Goal: Navigation & Orientation: Find specific page/section

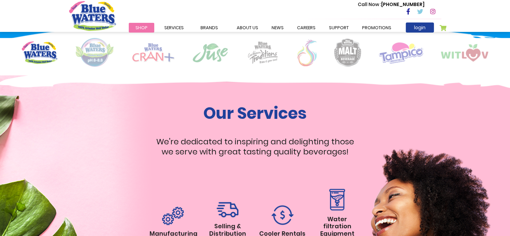
scroll to position [537, 0]
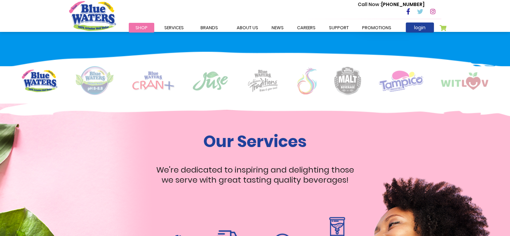
click at [146, 25] on span "Shop" at bounding box center [142, 27] width 12 height 6
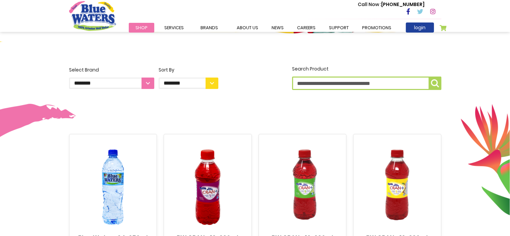
scroll to position [269, 0]
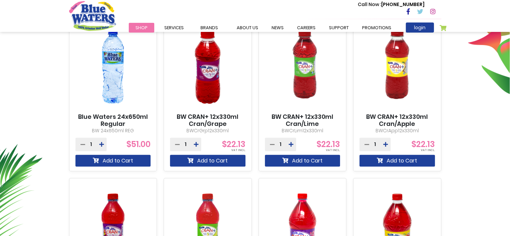
click at [121, 87] on img at bounding box center [112, 66] width 75 height 94
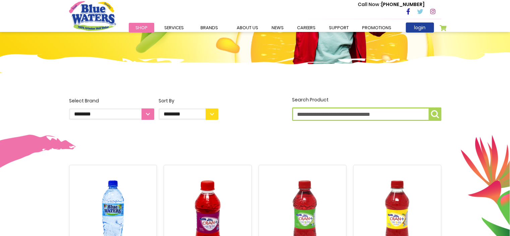
scroll to position [17, 0]
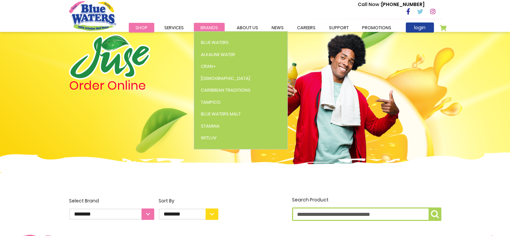
click at [209, 25] on span "Brands" at bounding box center [209, 27] width 17 height 6
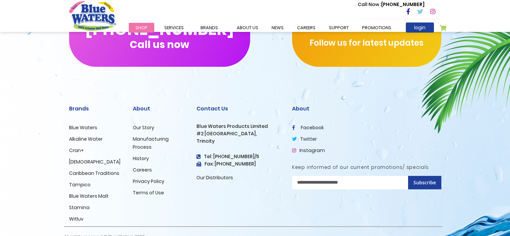
scroll to position [2333, 0]
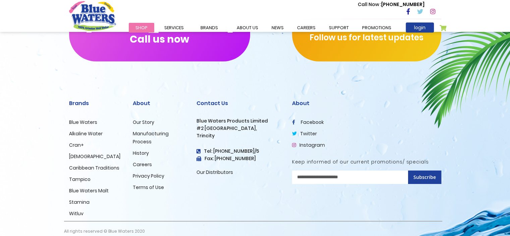
click at [141, 28] on span "Shop" at bounding box center [142, 27] width 12 height 6
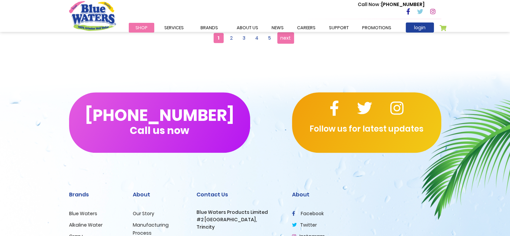
scroll to position [705, 0]
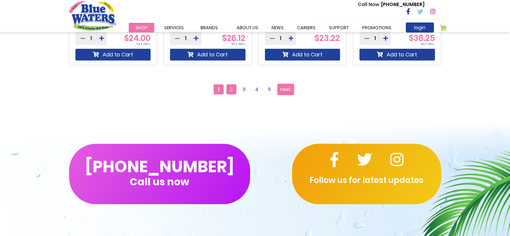
click at [230, 87] on span "2" at bounding box center [231, 89] width 10 height 10
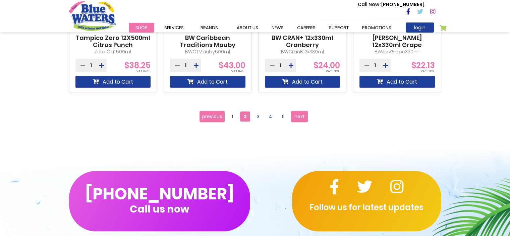
scroll to position [637, 0]
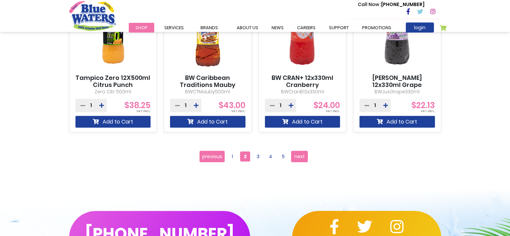
click at [263, 152] on ul "Page previous Page 1 You're currently reading page 2 Page 3 Page 4 Page 5 Page …" at bounding box center [255, 156] width 111 height 11
click at [257, 156] on span "3" at bounding box center [258, 156] width 10 height 10
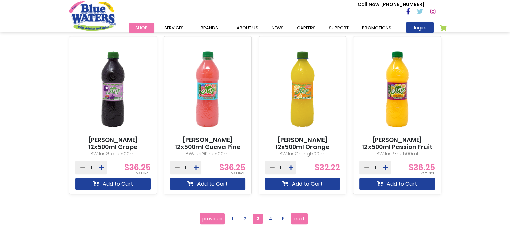
scroll to position [705, 0]
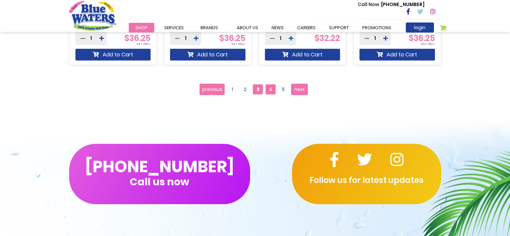
click at [266, 92] on span "4" at bounding box center [271, 89] width 10 height 10
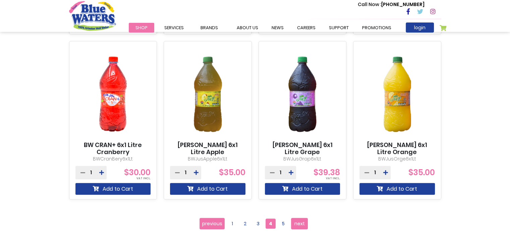
scroll to position [671, 0]
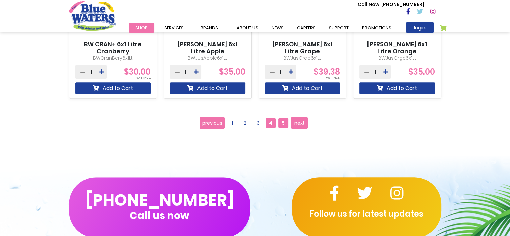
click at [282, 124] on span "5" at bounding box center [283, 123] width 10 height 10
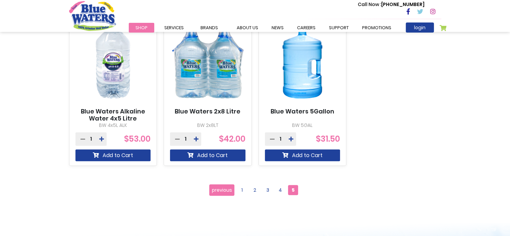
scroll to position [671, 0]
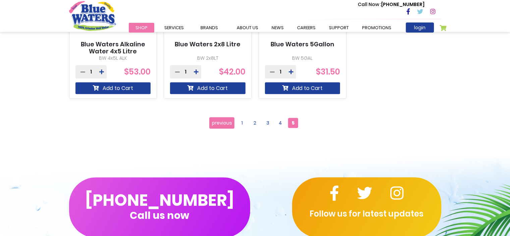
click at [99, 21] on img "store logo" at bounding box center [92, 16] width 47 height 30
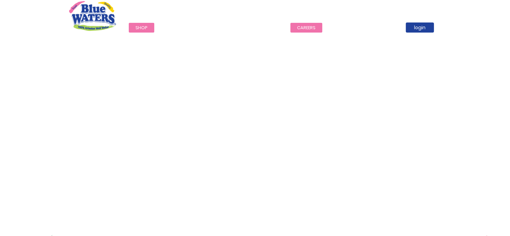
click at [305, 25] on link "careers" at bounding box center [307, 28] width 32 height 10
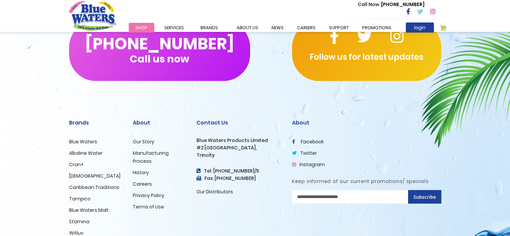
scroll to position [693, 0]
